Goal: Obtain resource: Download file/media

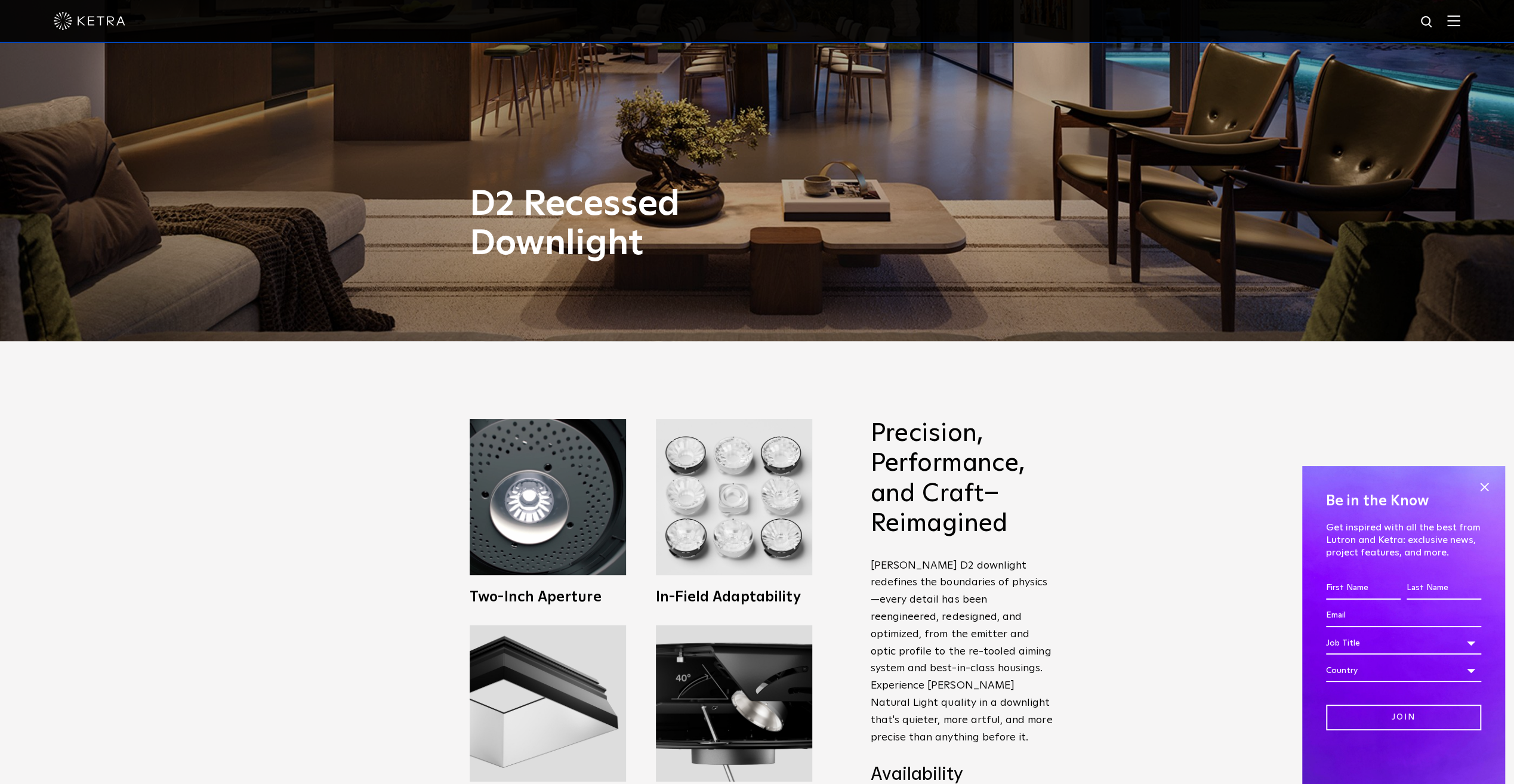
scroll to position [477, 0]
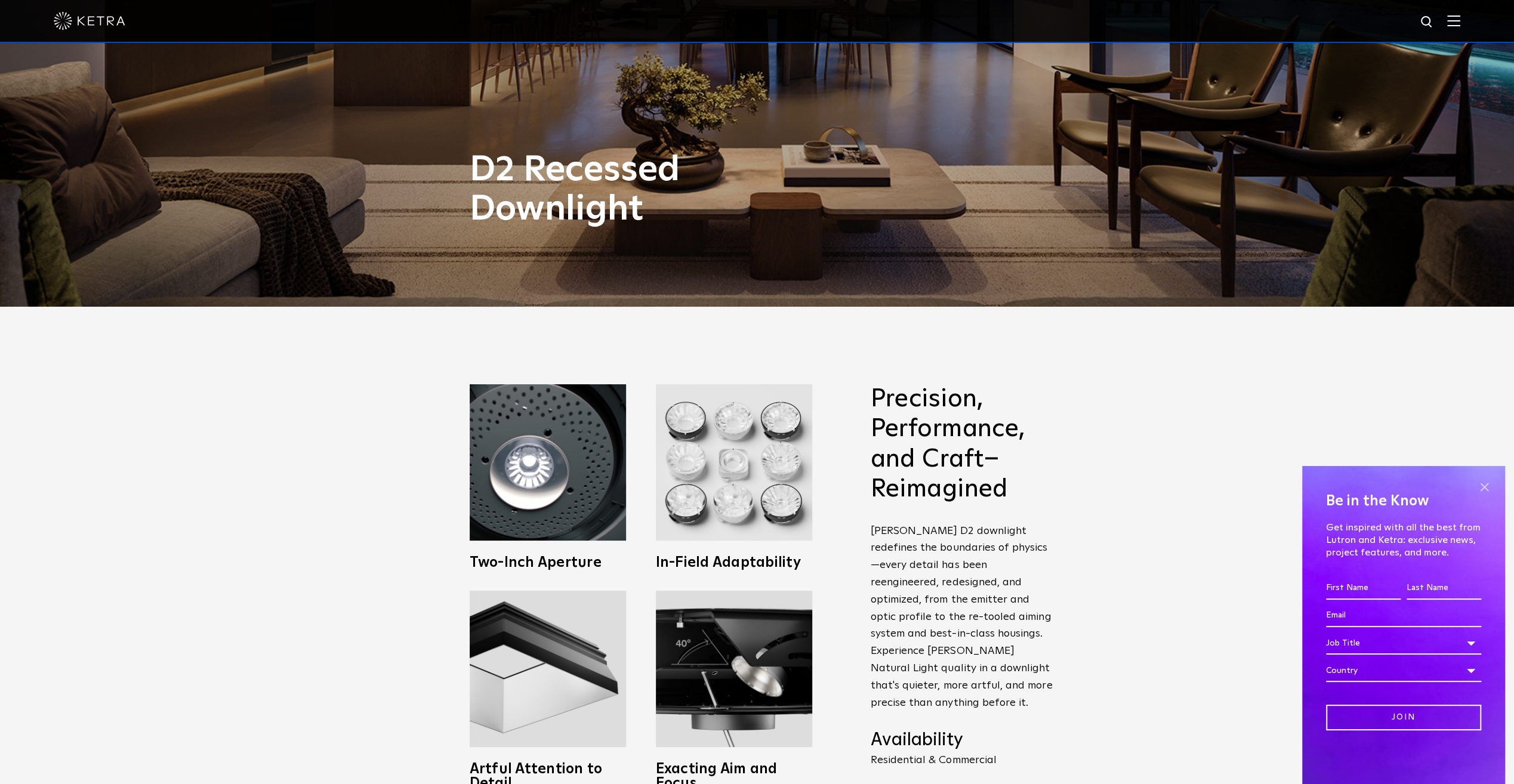
click at [1210, 484] on span at bounding box center [1484, 486] width 18 height 18
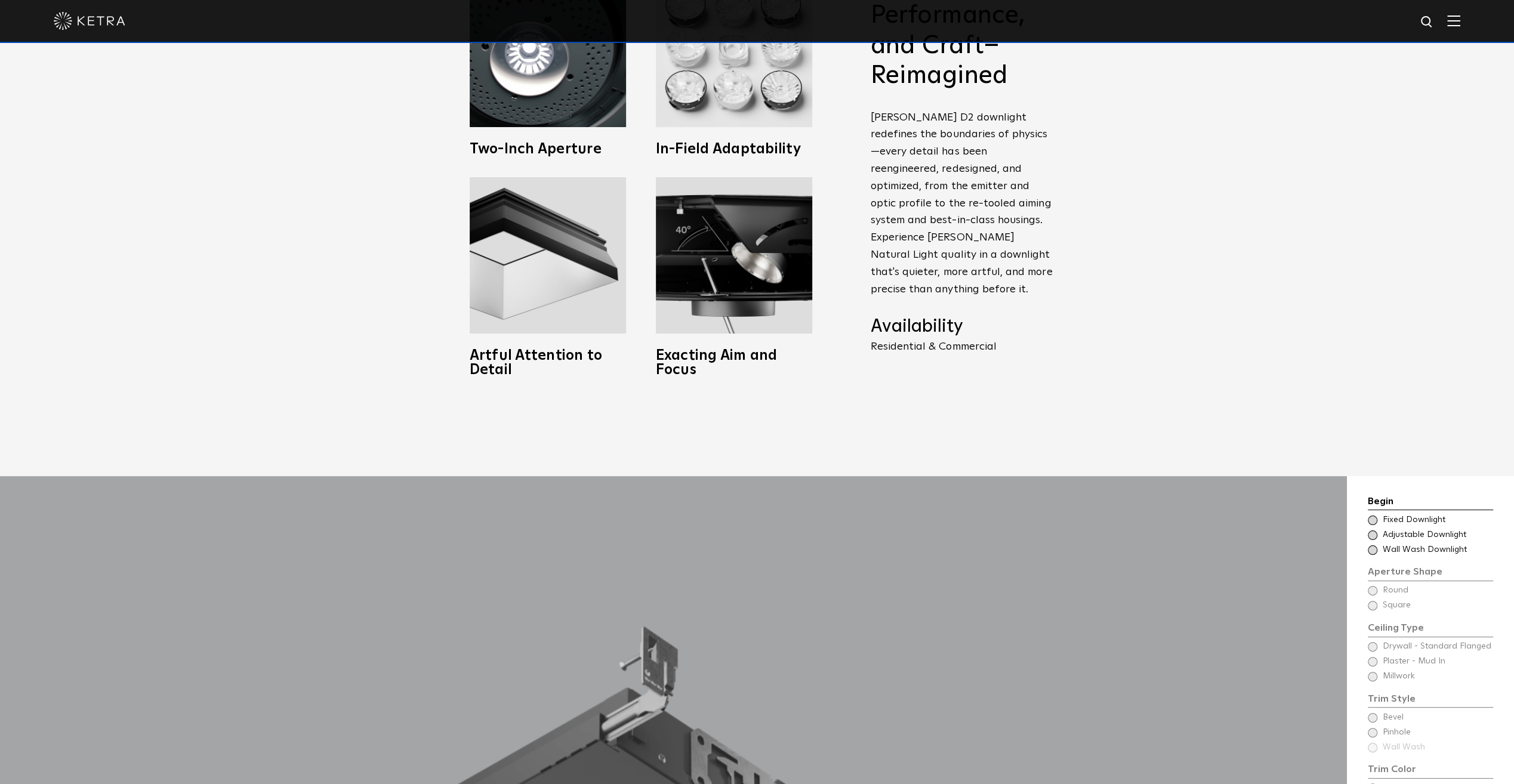
scroll to position [1134, 0]
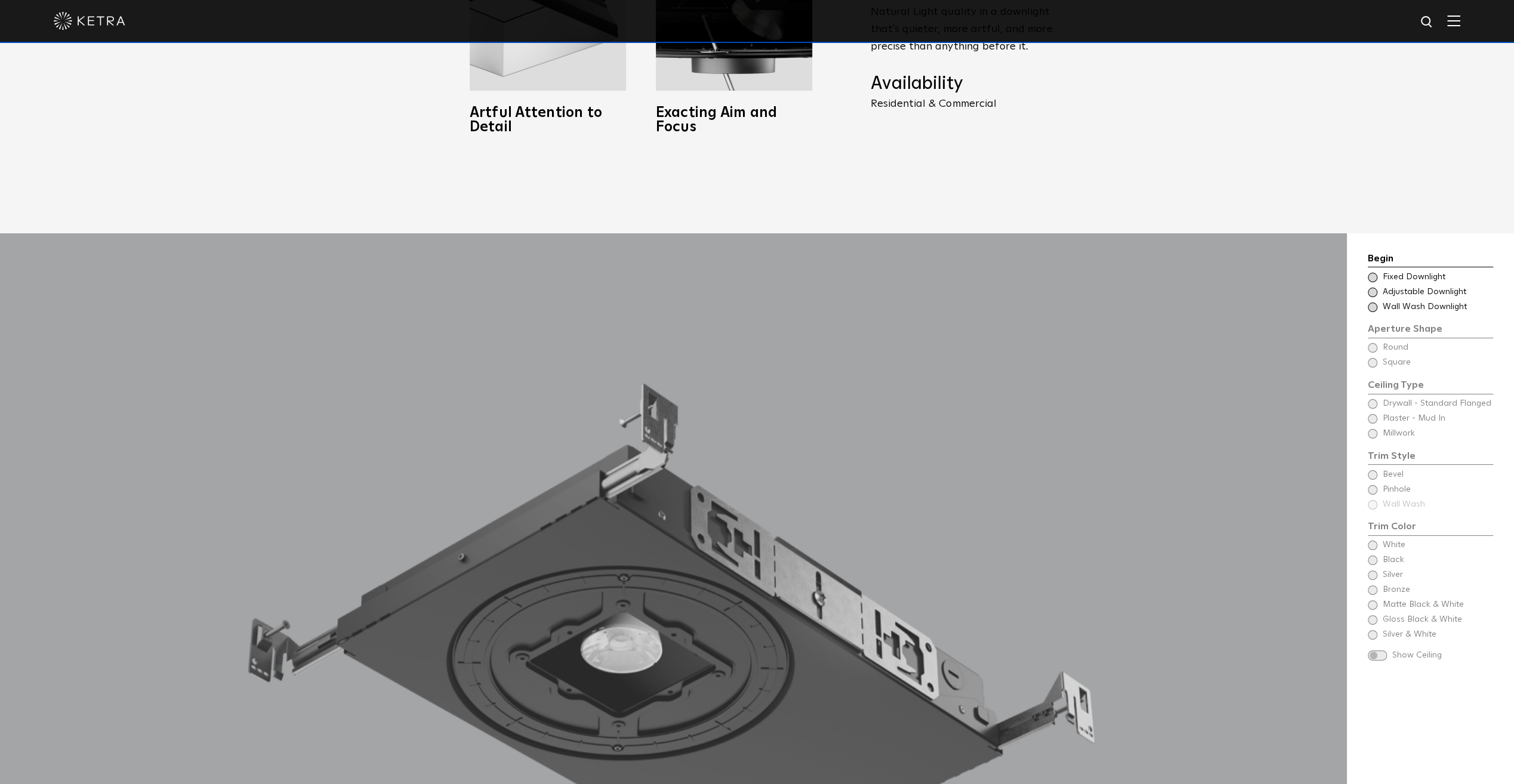
click at [1210, 286] on span "Adjustable Downlight" at bounding box center [1437, 292] width 109 height 12
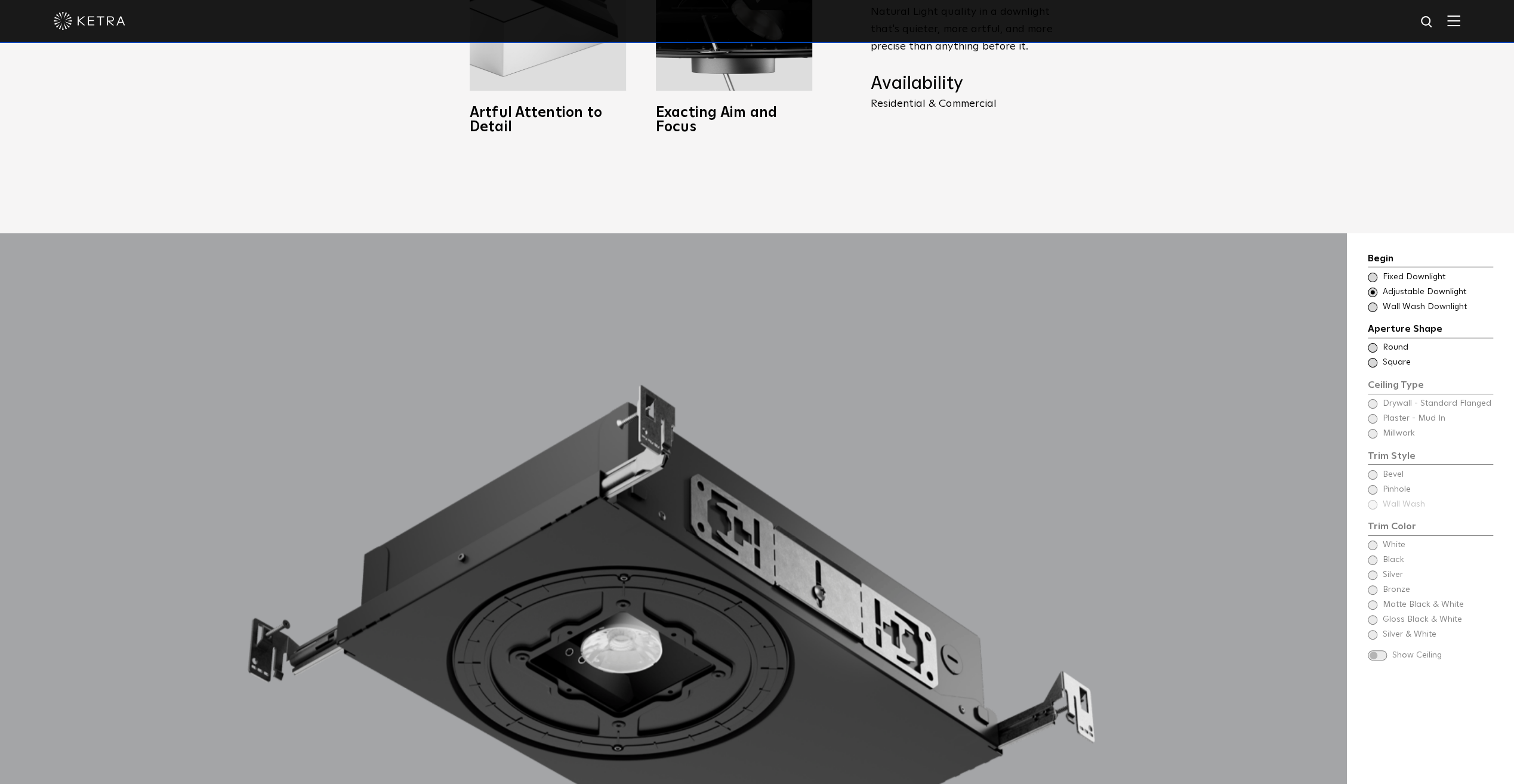
click at [1210, 342] on span "Round" at bounding box center [1437, 347] width 109 height 12
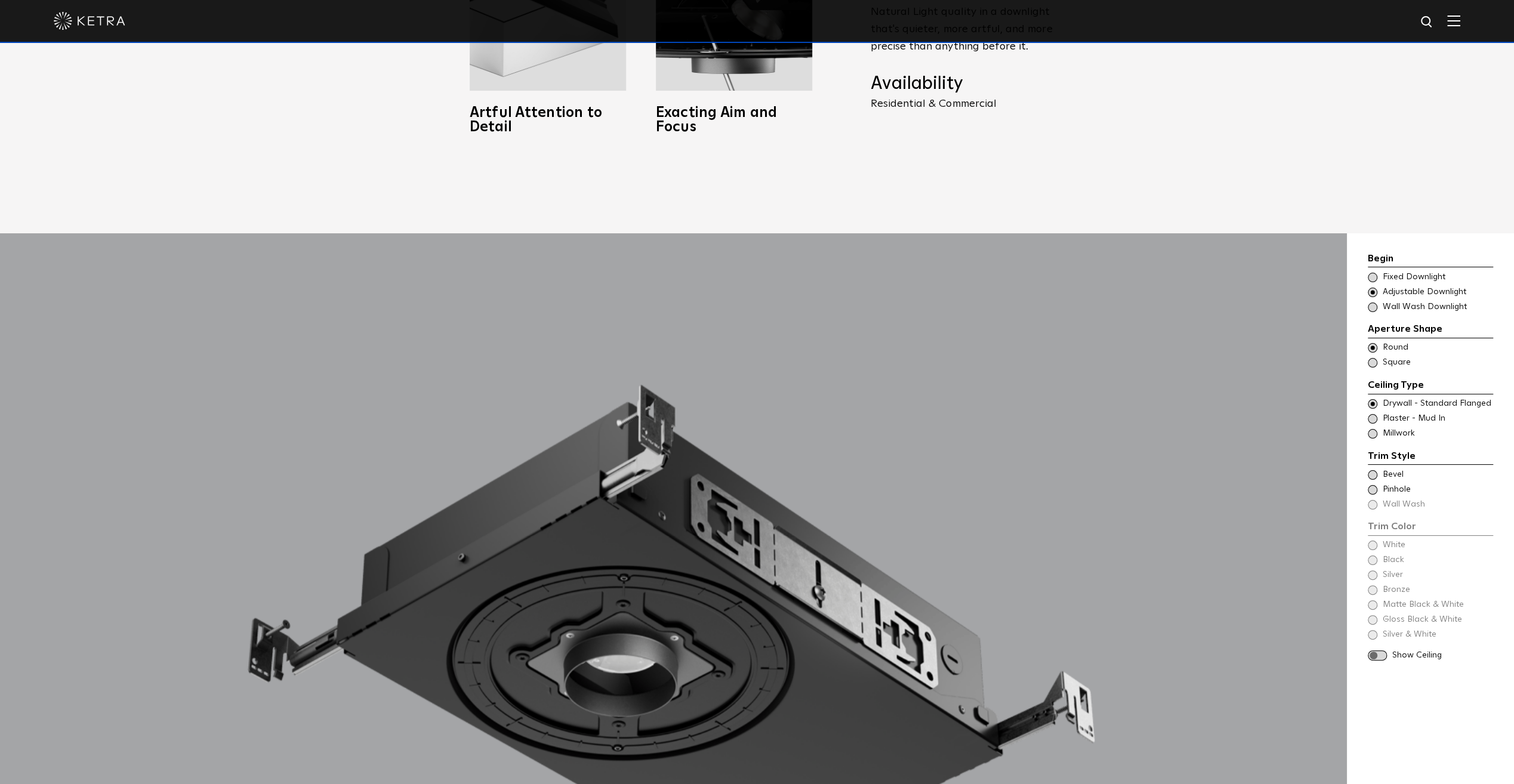
click at [1210, 413] on span "Plaster - Mud In" at bounding box center [1437, 418] width 109 height 12
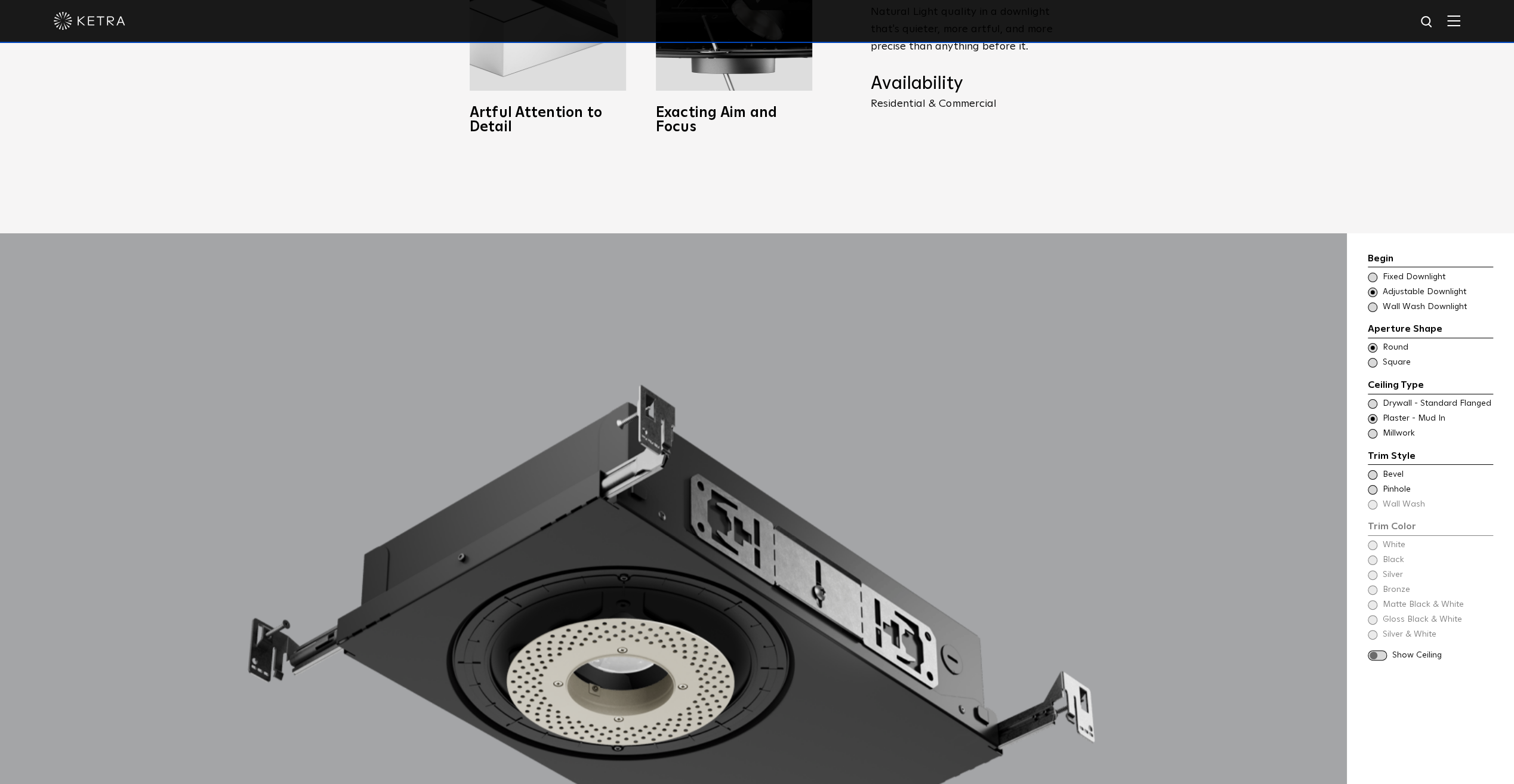
click at [1210, 428] on span "Millwork" at bounding box center [1437, 434] width 109 height 12
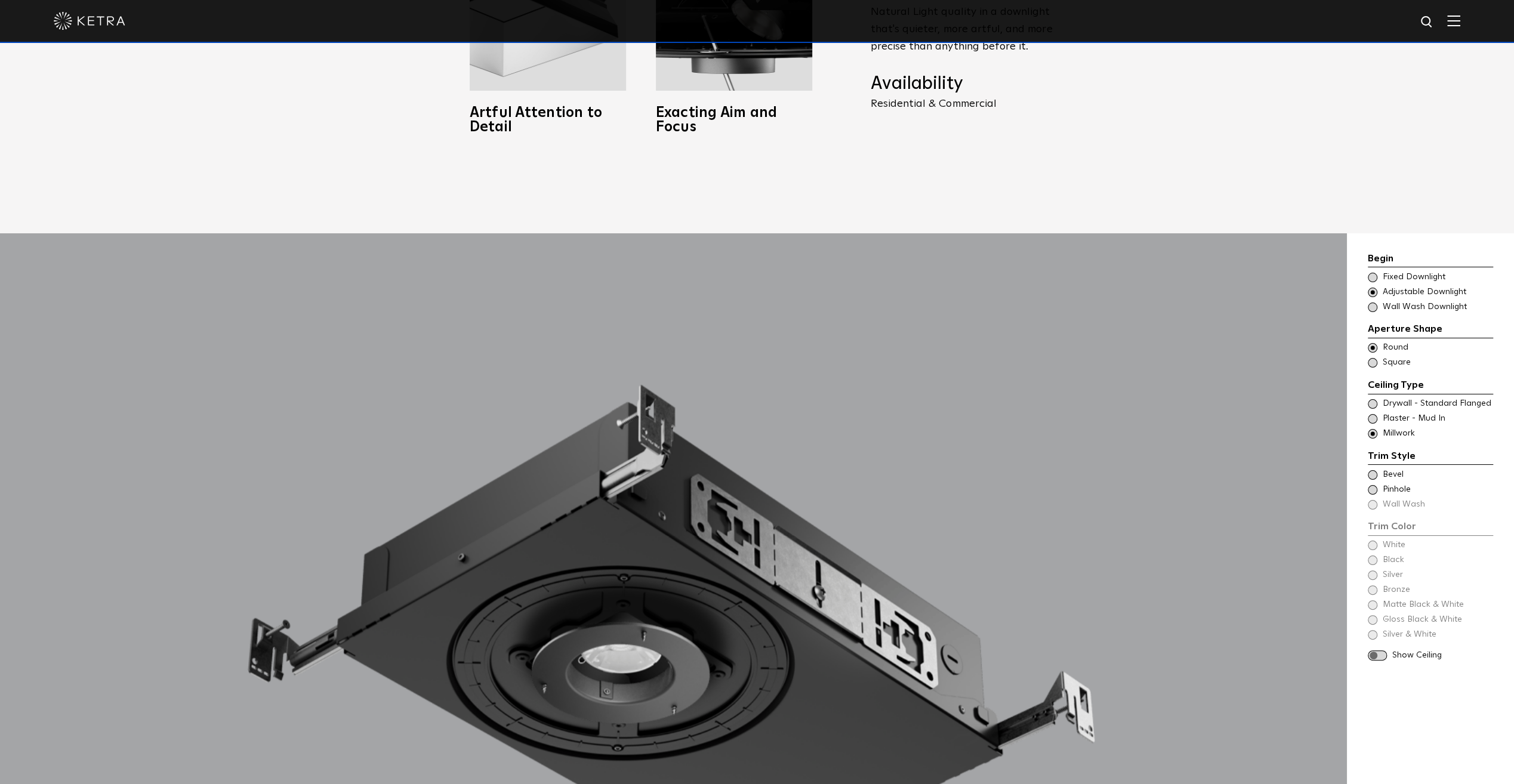
click at [1210, 398] on span "Drywall - Standard Flanged" at bounding box center [1437, 403] width 109 height 12
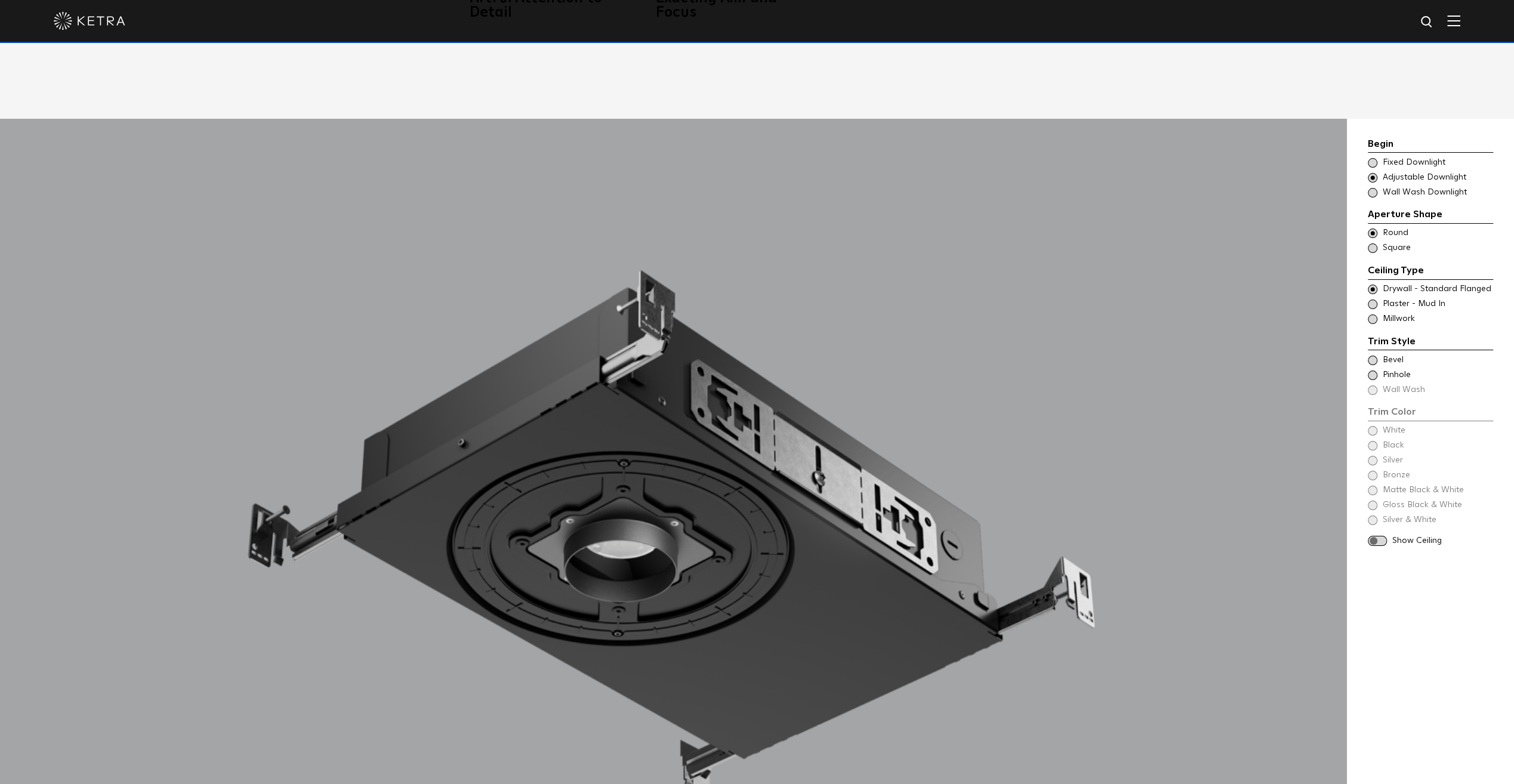
scroll to position [1253, 0]
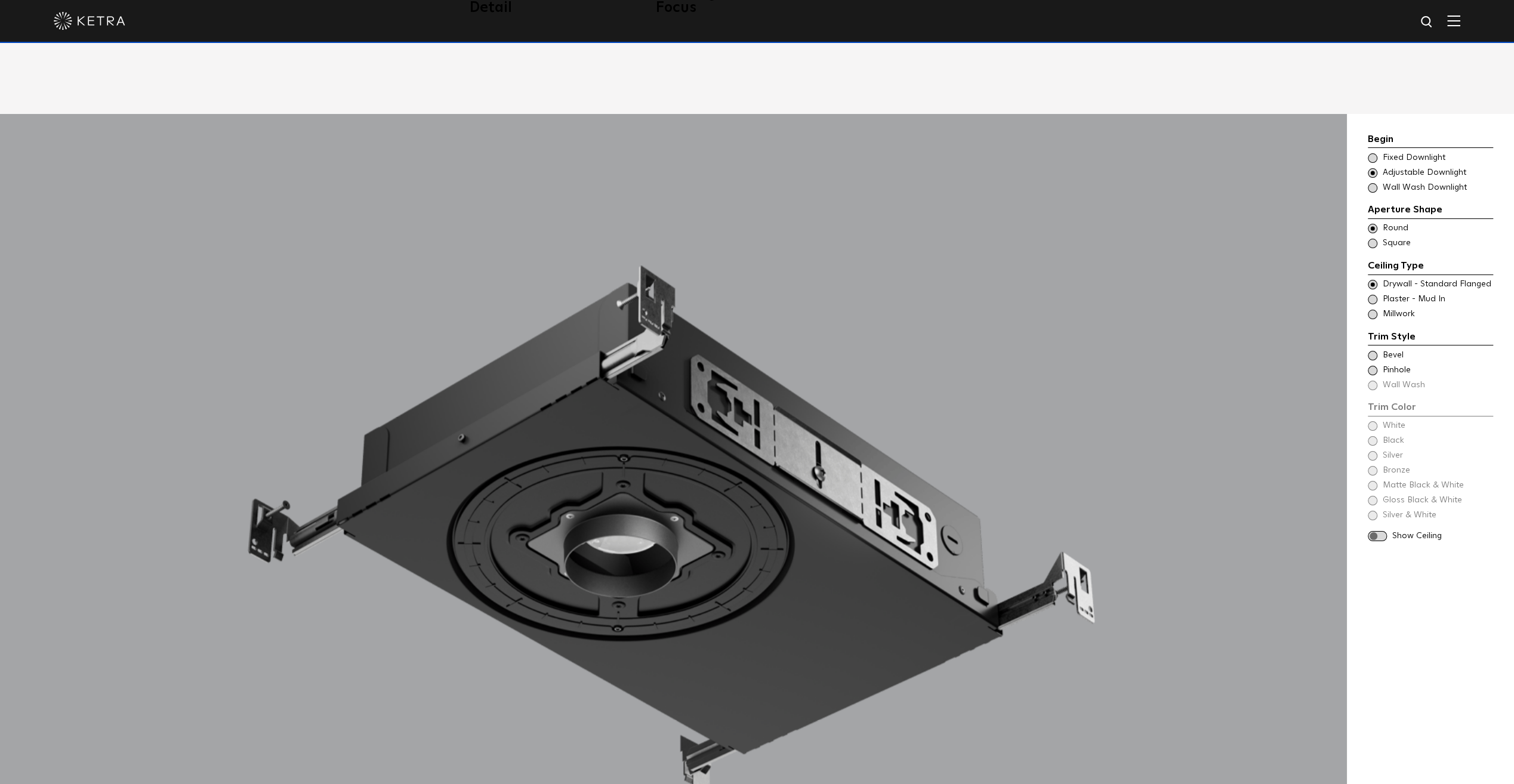
click at [1210, 350] on span "Bevel" at bounding box center [1437, 355] width 109 height 12
click at [1210, 365] on span "Pinhole" at bounding box center [1437, 370] width 109 height 12
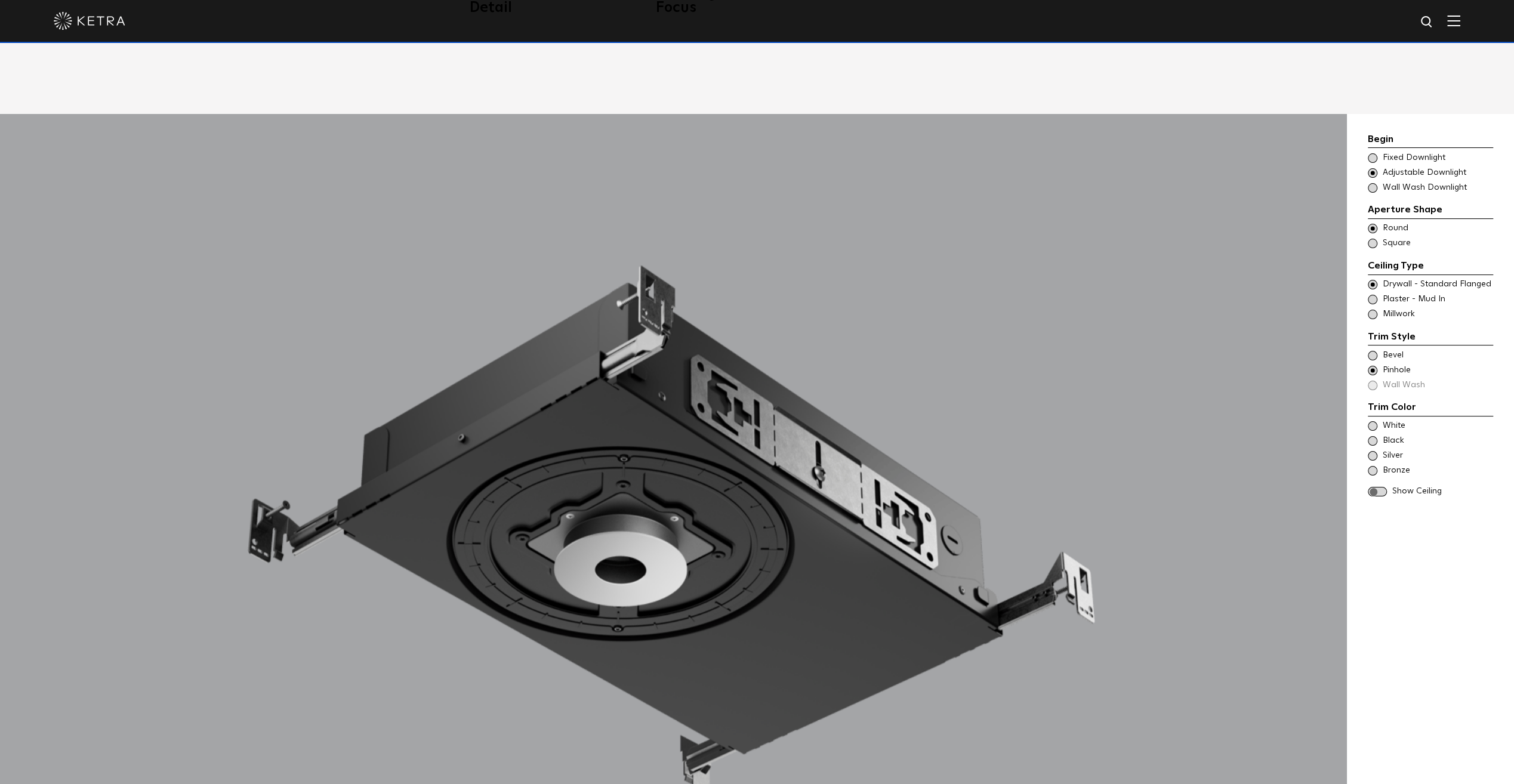
click at [1210, 350] on span "Bevel" at bounding box center [1437, 355] width 109 height 12
click at [1210, 435] on span "Black" at bounding box center [1437, 441] width 109 height 12
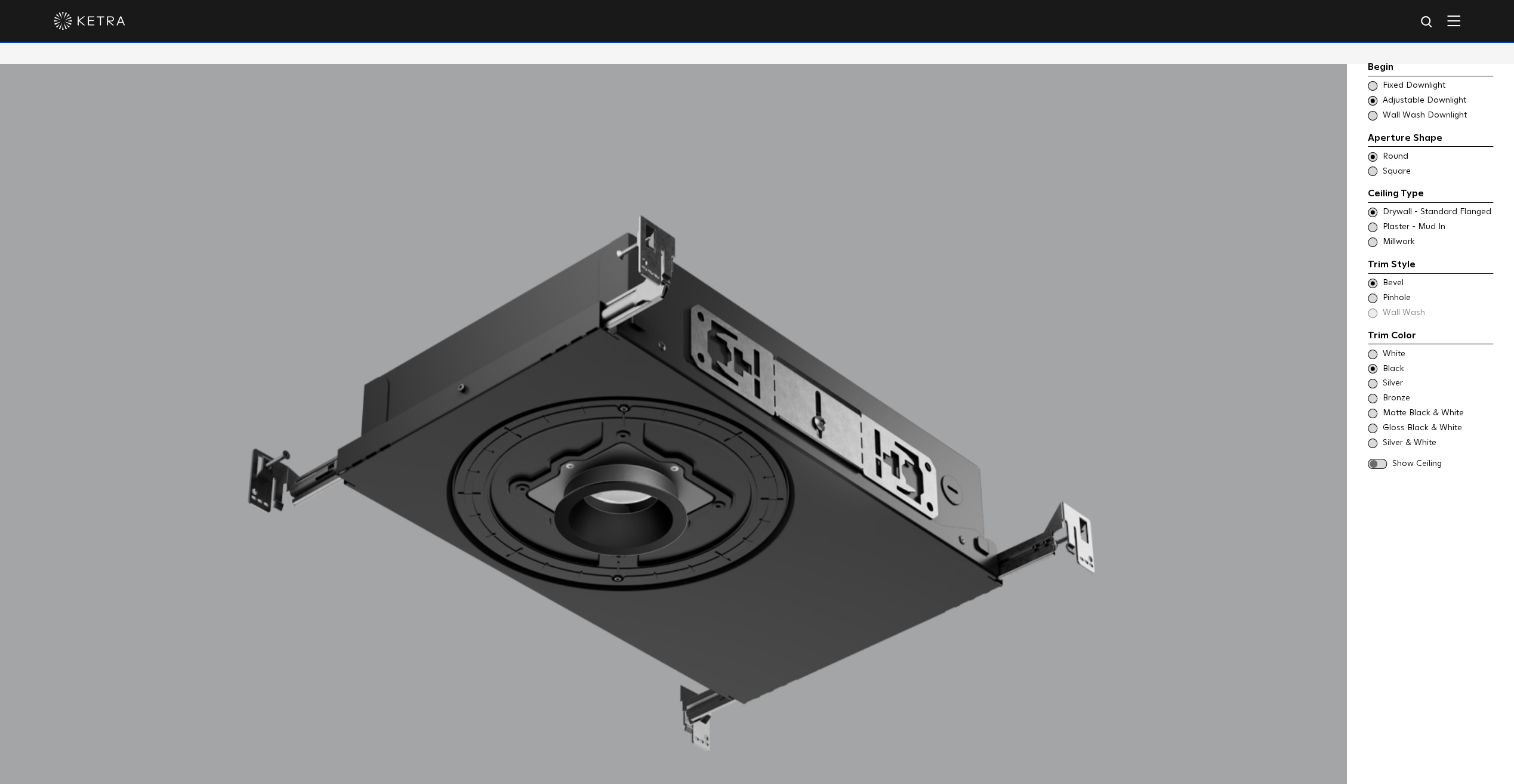
scroll to position [1372, 0]
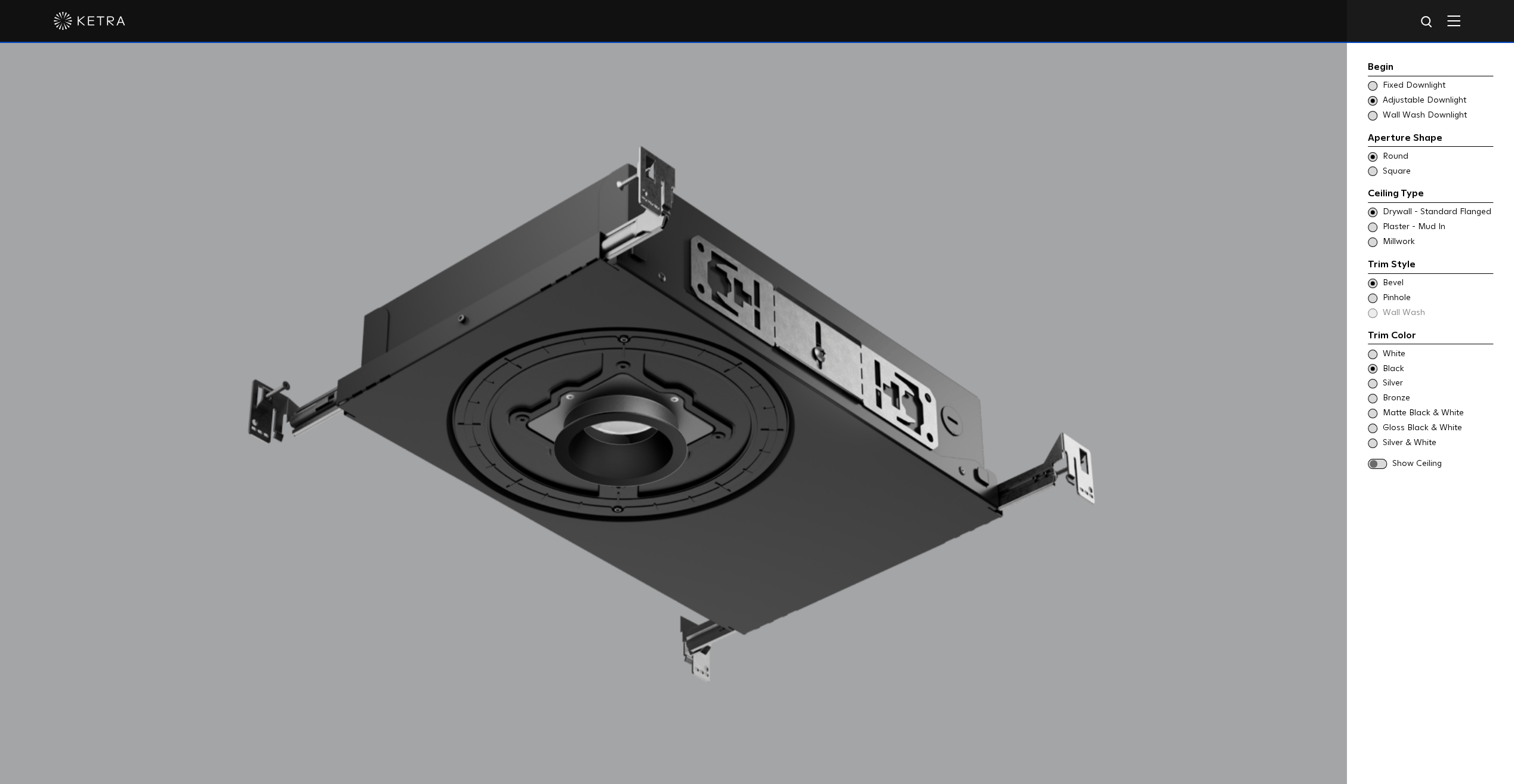
click at [1210, 460] on span "Show Ceiling" at bounding box center [1442, 464] width 101 height 12
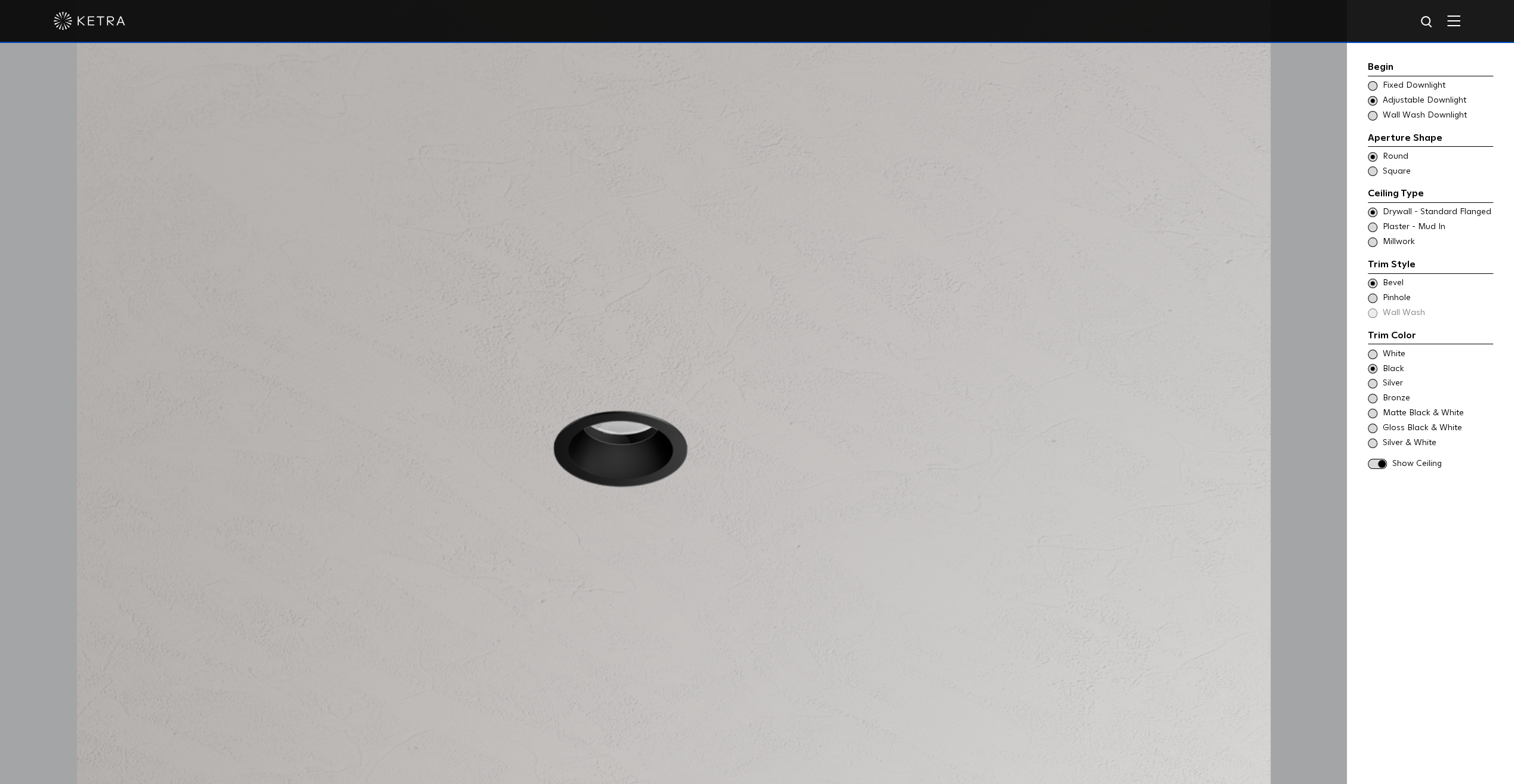
click at [1210, 460] on span "Show Ceiling" at bounding box center [1442, 464] width 101 height 12
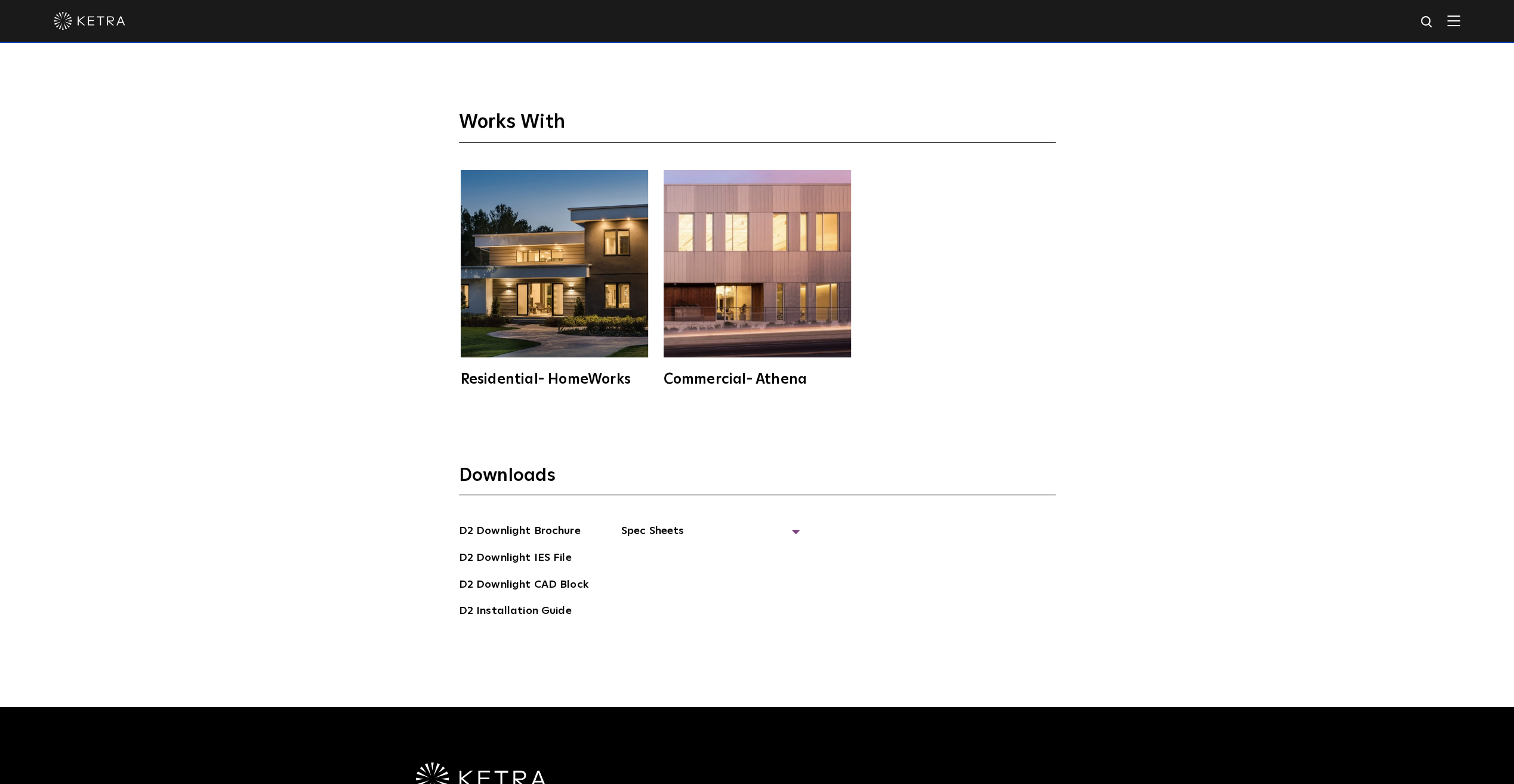
scroll to position [3877, 0]
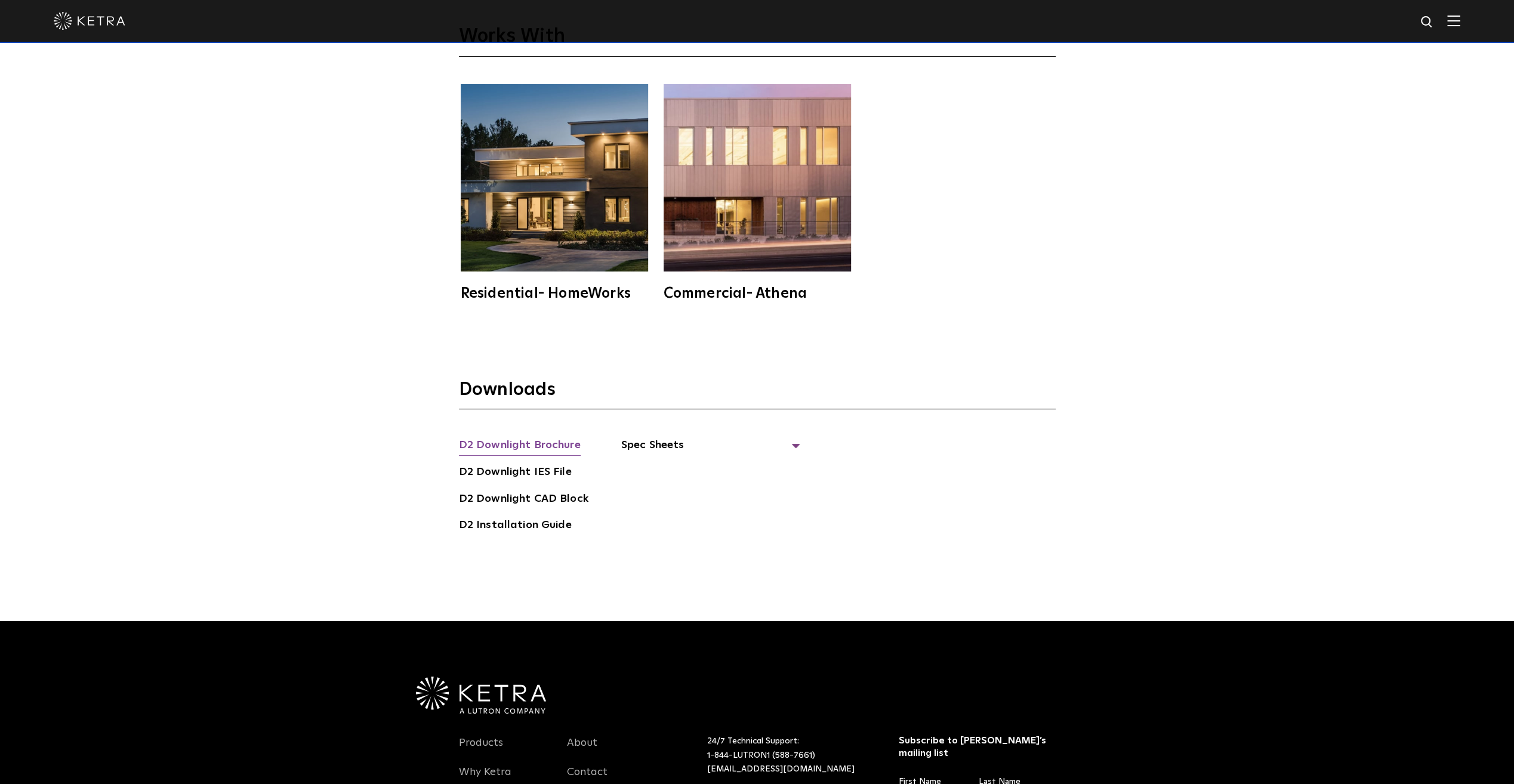
click at [561, 437] on link "D2 Downlight Brochure" at bounding box center [519, 446] width 122 height 19
click at [546, 517] on link "D2 Installation Guide" at bounding box center [515, 526] width 113 height 19
click at [636, 437] on span "Spec Sheets" at bounding box center [711, 450] width 179 height 26
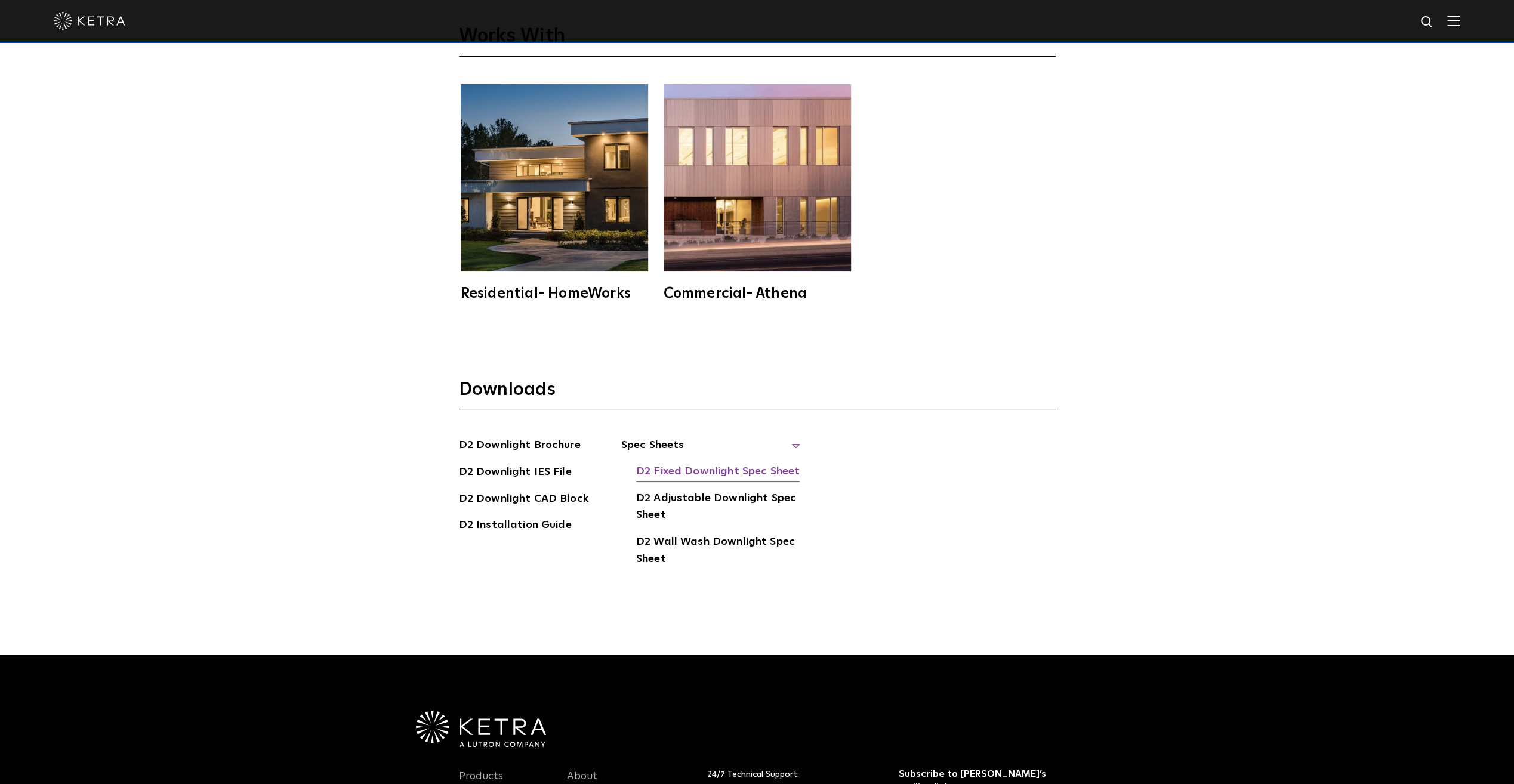
click at [770, 463] on link "D2 Fixed Downlight Spec Sheet" at bounding box center [718, 473] width 163 height 19
click at [722, 490] on link "D2 Adjustable Downlight Spec Sheet" at bounding box center [718, 507] width 164 height 36
